Goal: Task Accomplishment & Management: Manage account settings

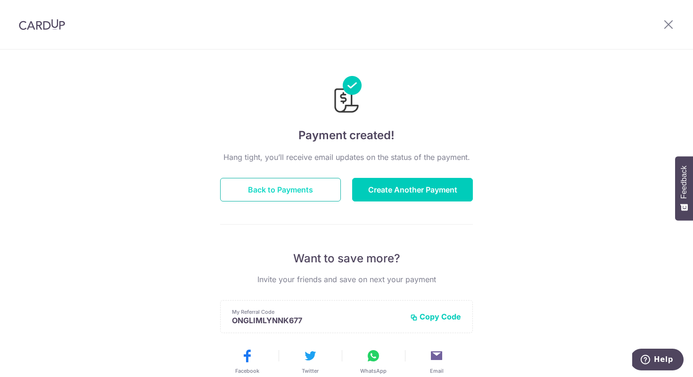
click at [303, 187] on button "Back to Payments" at bounding box center [280, 190] width 121 height 24
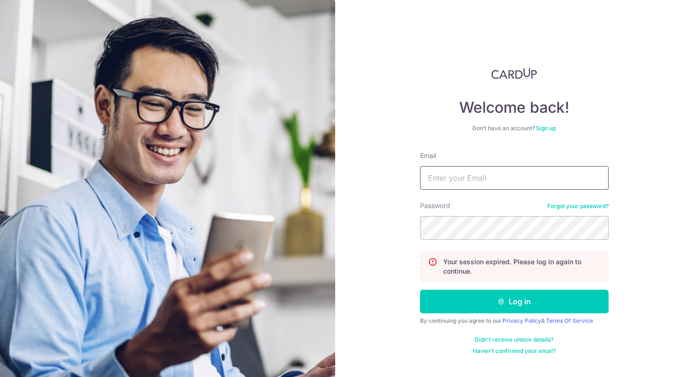
click at [482, 183] on input "Email" at bounding box center [514, 178] width 189 height 24
type input "[EMAIL_ADDRESS][DOMAIN_NAME]"
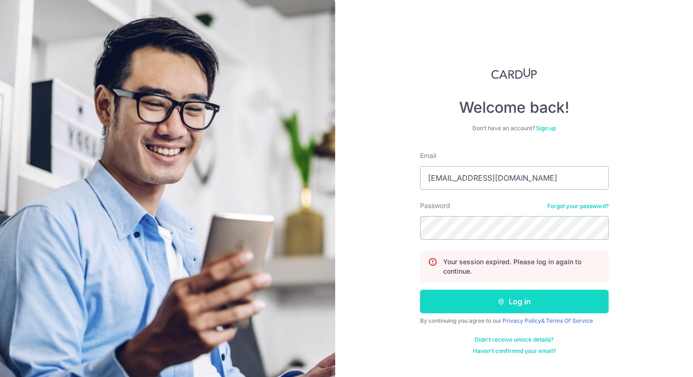
click at [514, 298] on button "Log in" at bounding box center [514, 302] width 189 height 24
